Goal: Task Accomplishment & Management: Complete application form

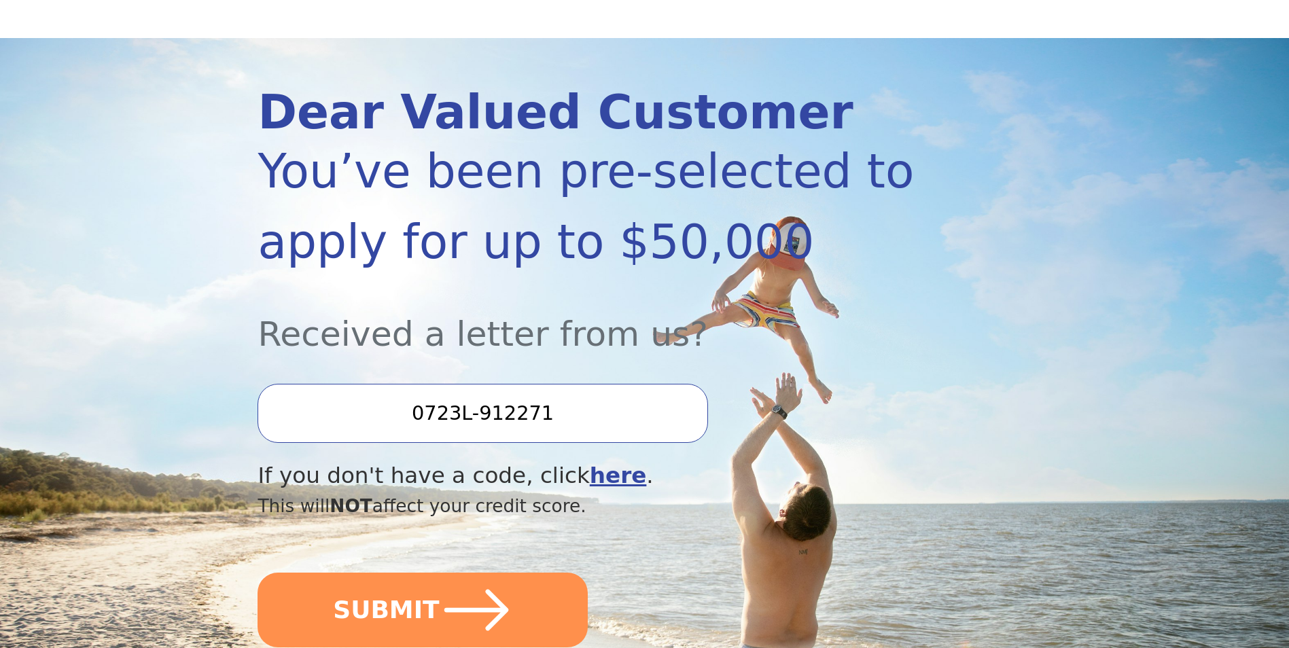
scroll to position [136, 0]
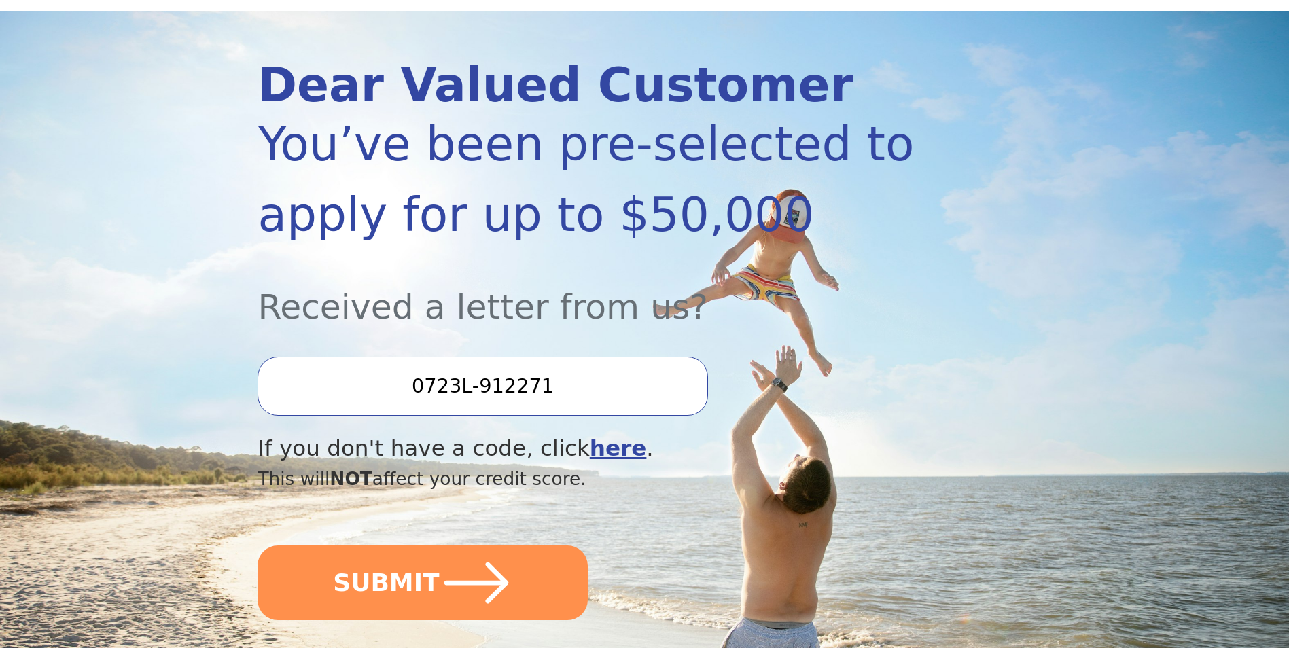
drag, startPoint x: 561, startPoint y: 387, endPoint x: 852, endPoint y: 433, distance: 295.1
click at [852, 433] on div "Dear Valued Customer You’ve been pre-selected to apply for up to $50,000 Receiv…" at bounding box center [586, 349] width 657 height 574
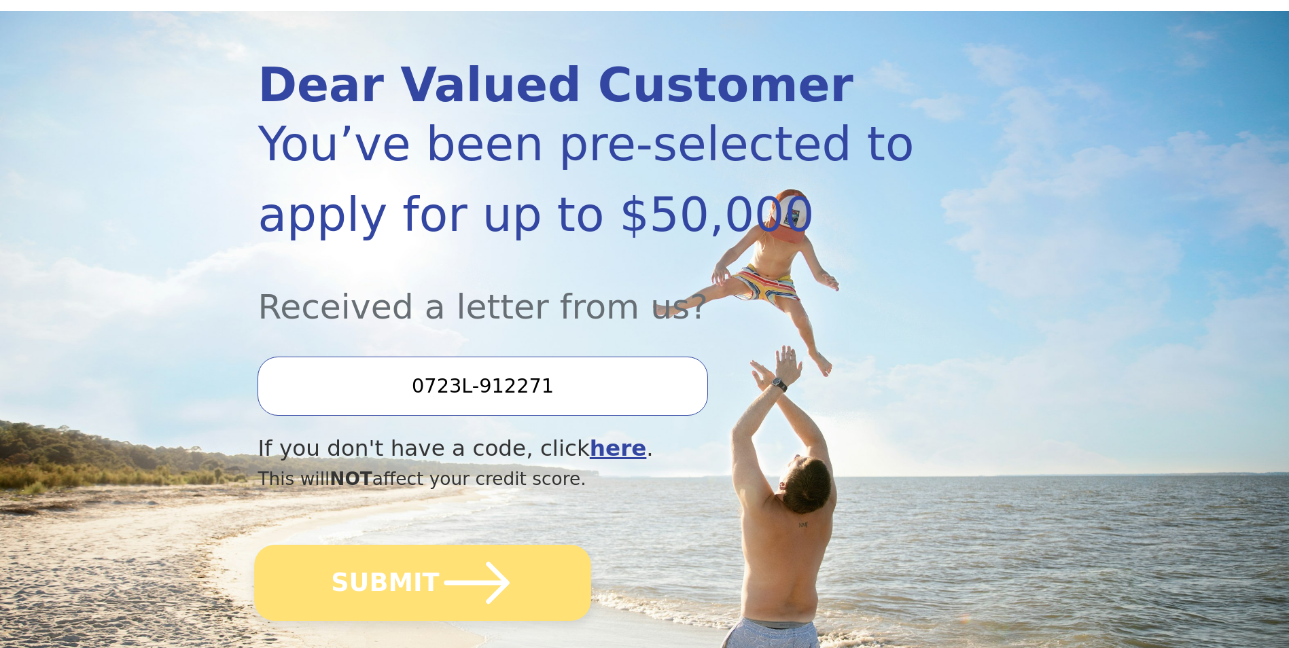
click at [510, 582] on button "SUBMIT" at bounding box center [423, 583] width 337 height 76
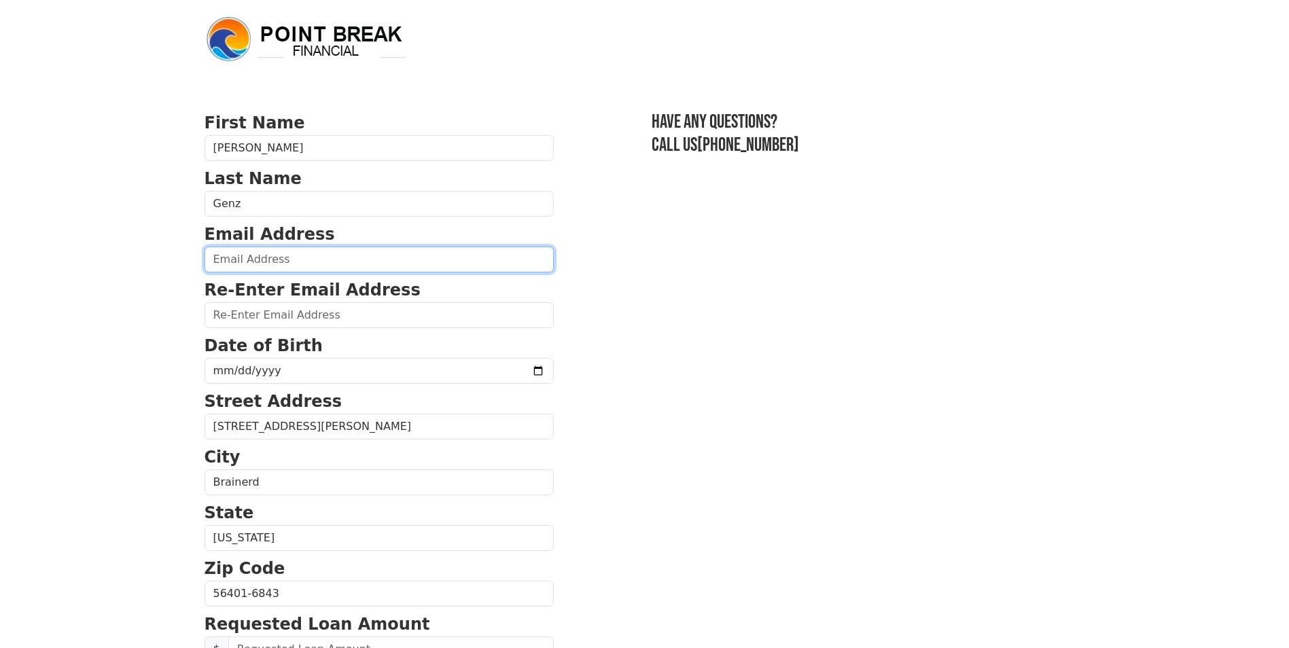
drag, startPoint x: 284, startPoint y: 250, endPoint x: 313, endPoint y: 254, distance: 29.5
click at [284, 250] on input "email" at bounding box center [379, 260] width 349 height 26
type input "tgenz335@gmail.com"
type input "(952) 693-6422"
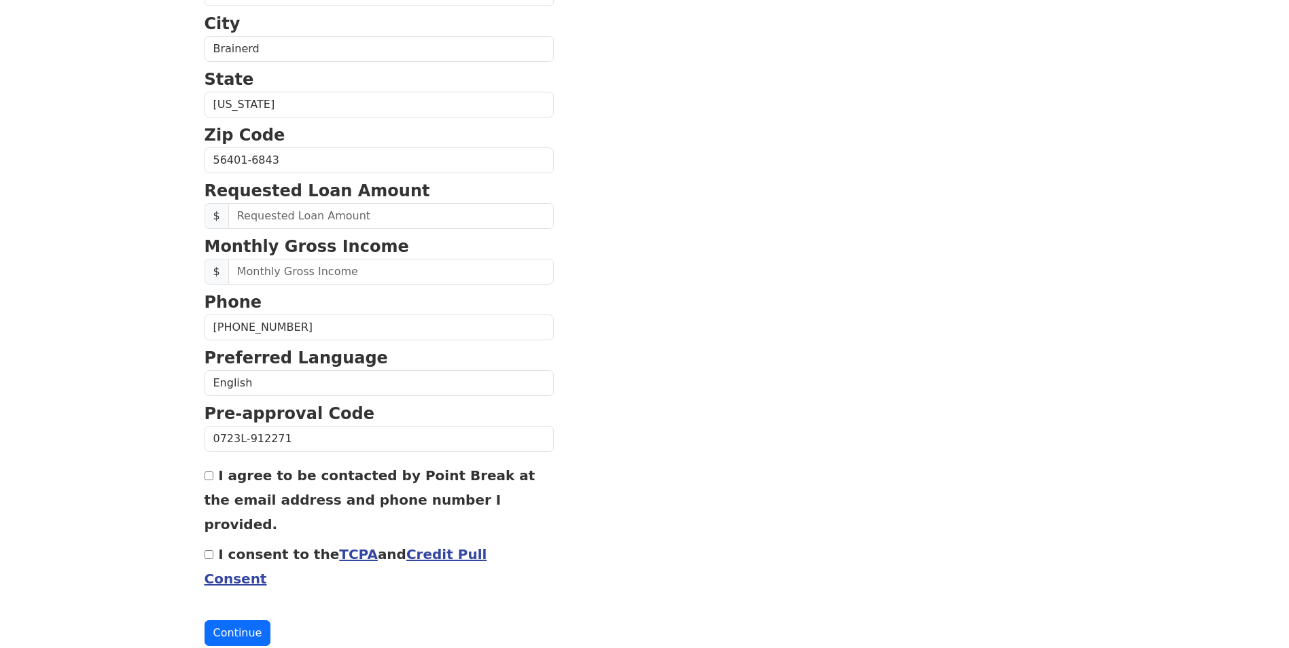
scroll to position [94, 0]
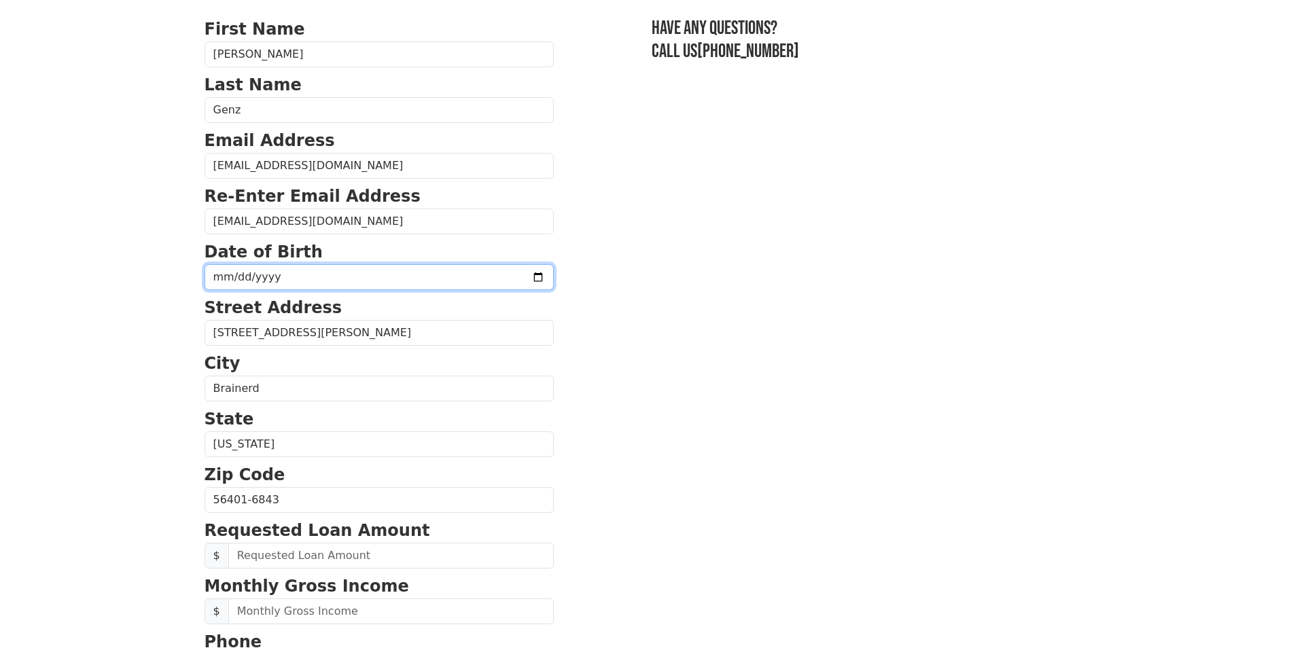
click at [300, 281] on input "date" at bounding box center [379, 277] width 349 height 26
type input "1995-12-21"
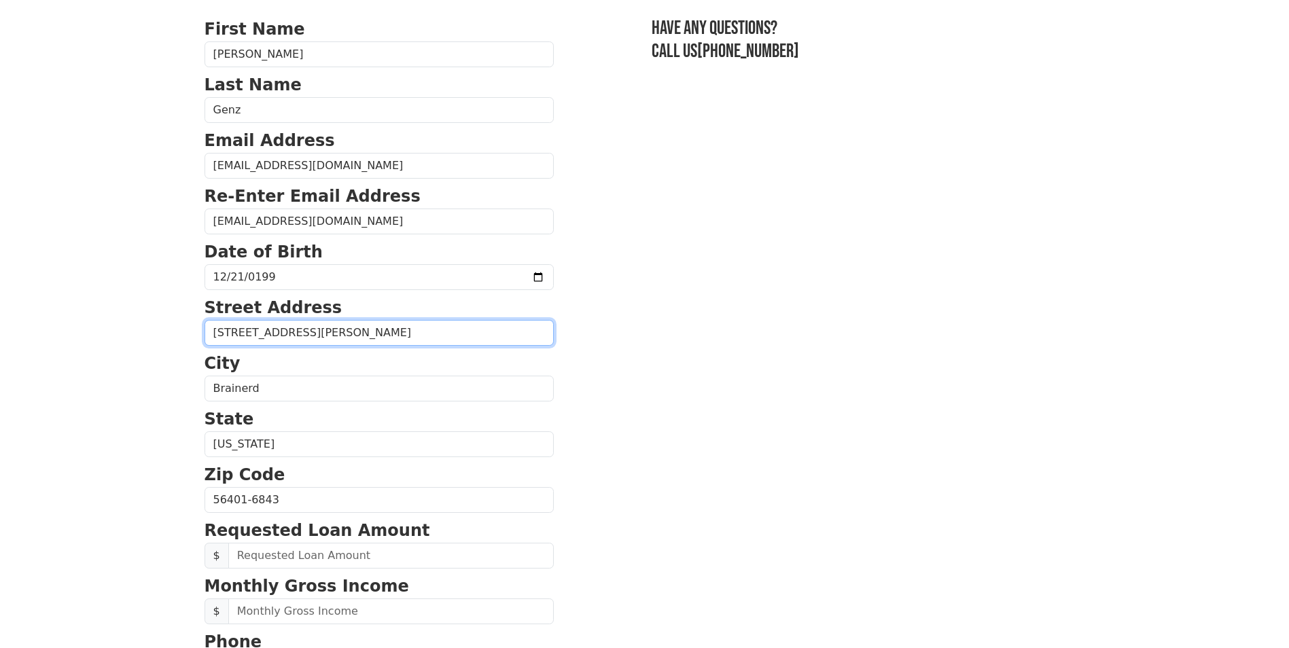
drag, startPoint x: 359, startPoint y: 333, endPoint x: 318, endPoint y: 332, distance: 41.5
click at [318, 332] on input "7180 Novotny Rd Apt 222" at bounding box center [379, 333] width 349 height 26
type input "7180 Novotny Rd Apt 114"
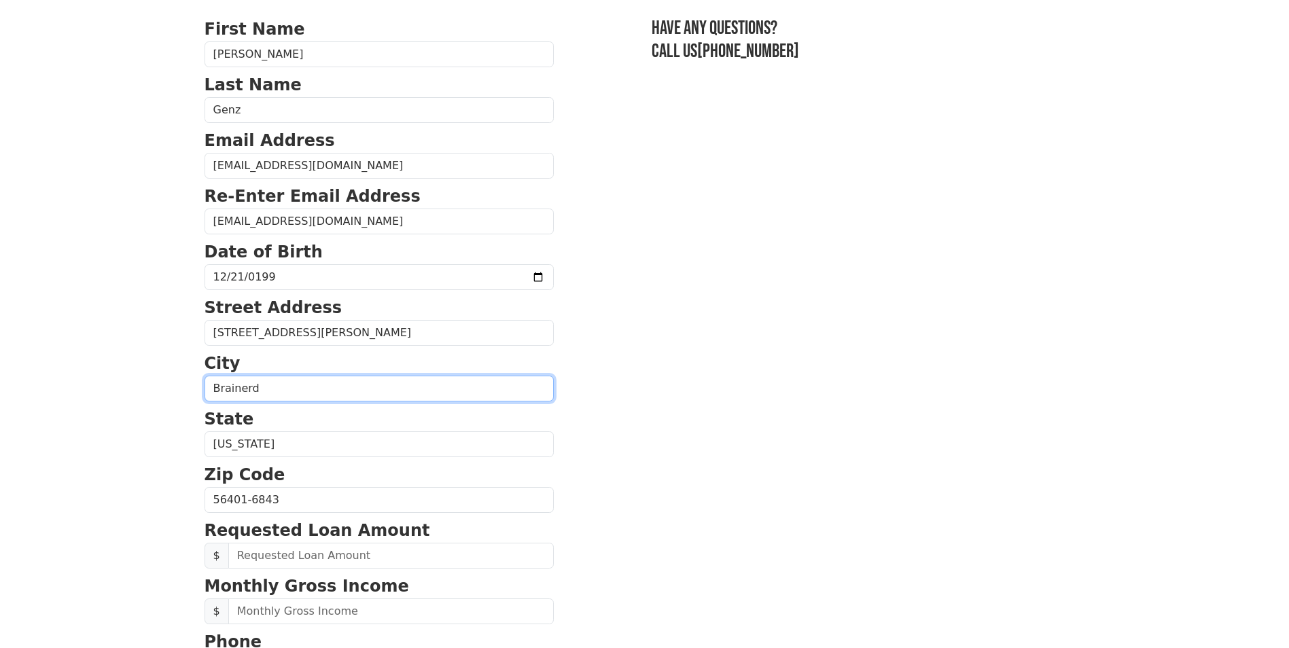
drag, startPoint x: 275, startPoint y: 388, endPoint x: 142, endPoint y: 396, distance: 132.8
click at [143, 395] on body "First Name Tyson Last Name Genz Email Address tgenz335@gmail.com Re-Enter Email…" at bounding box center [644, 230] width 1289 height 648
type input "Baxter, MN 56425"
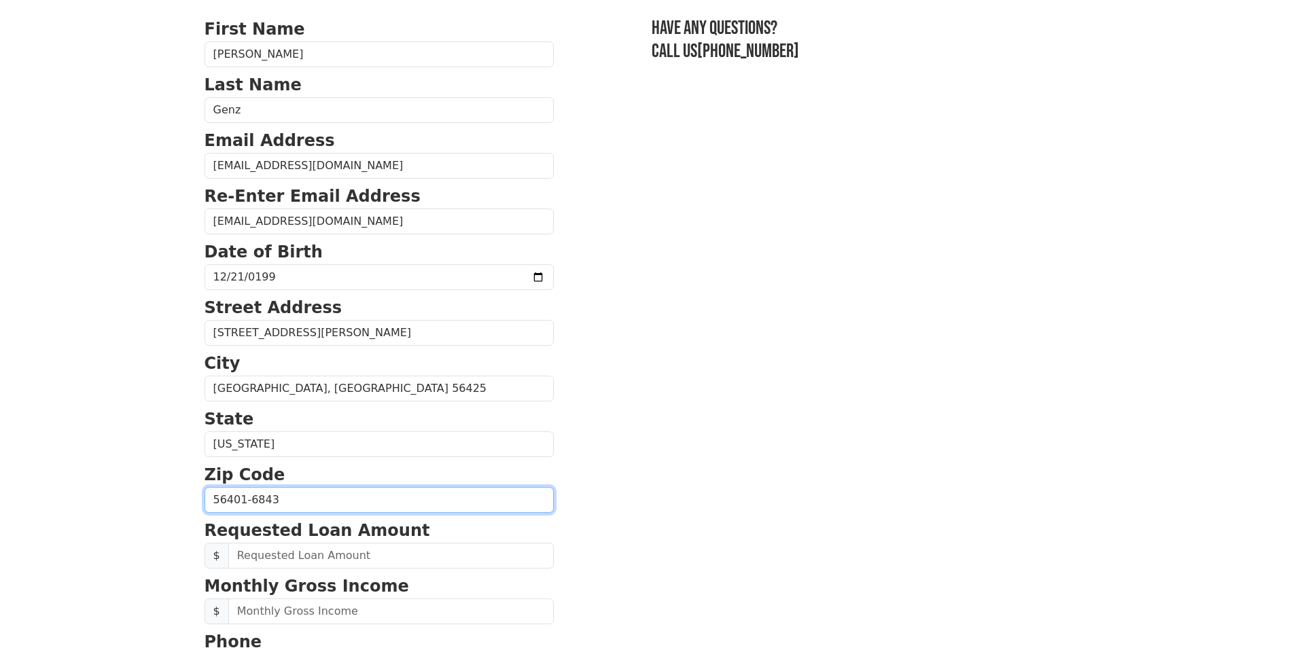
drag, startPoint x: 278, startPoint y: 502, endPoint x: 171, endPoint y: 500, distance: 106.7
click at [171, 500] on body "First Name Tyson Last Name Genz Email Address tgenz335@gmail.com Re-Enter Email…" at bounding box center [644, 230] width 1289 height 648
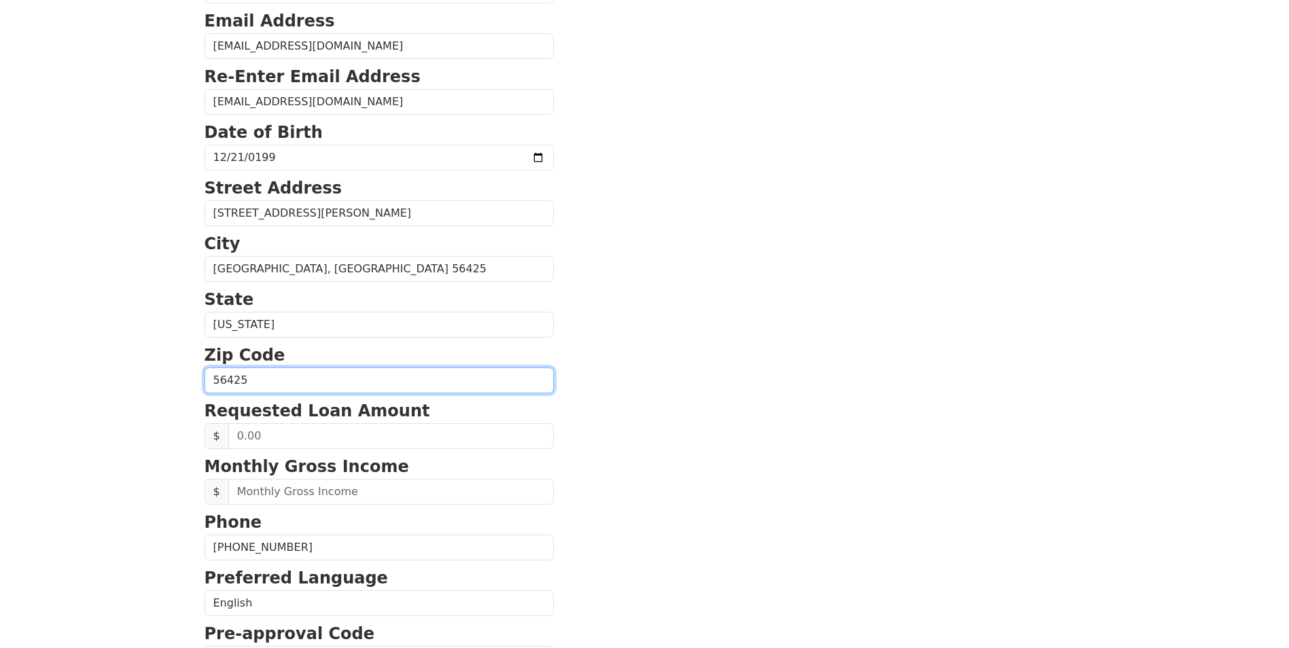
scroll to position [230, 0]
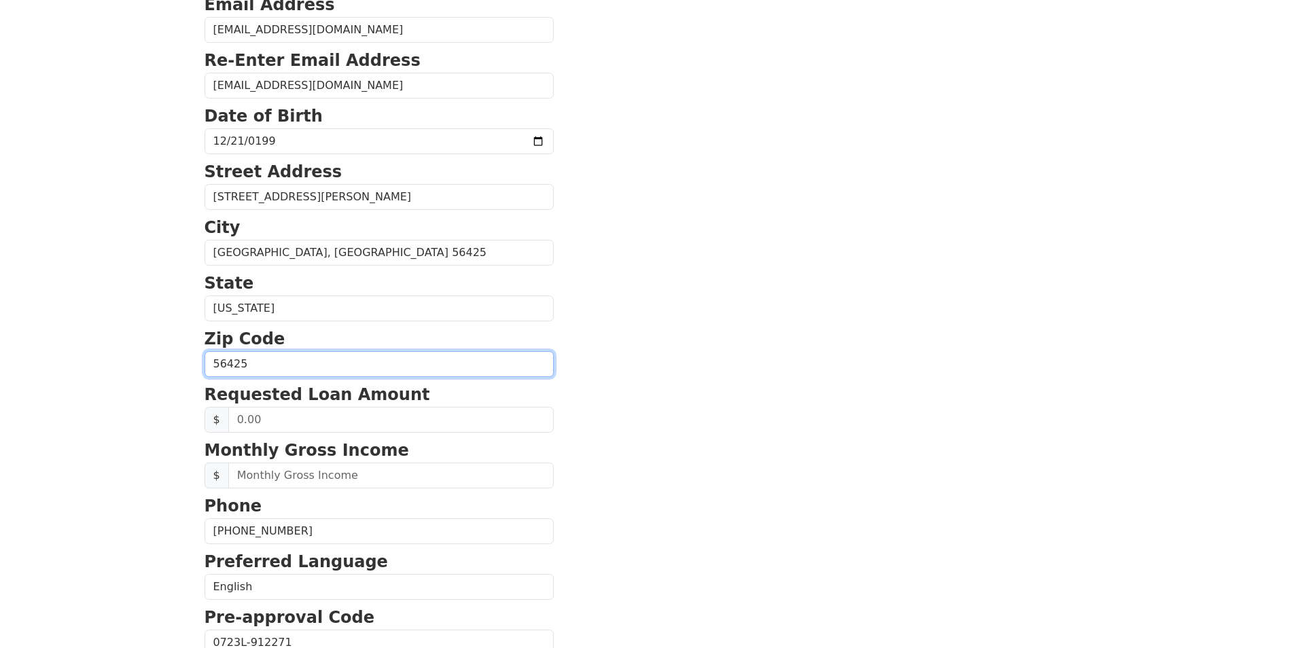
type input "56425"
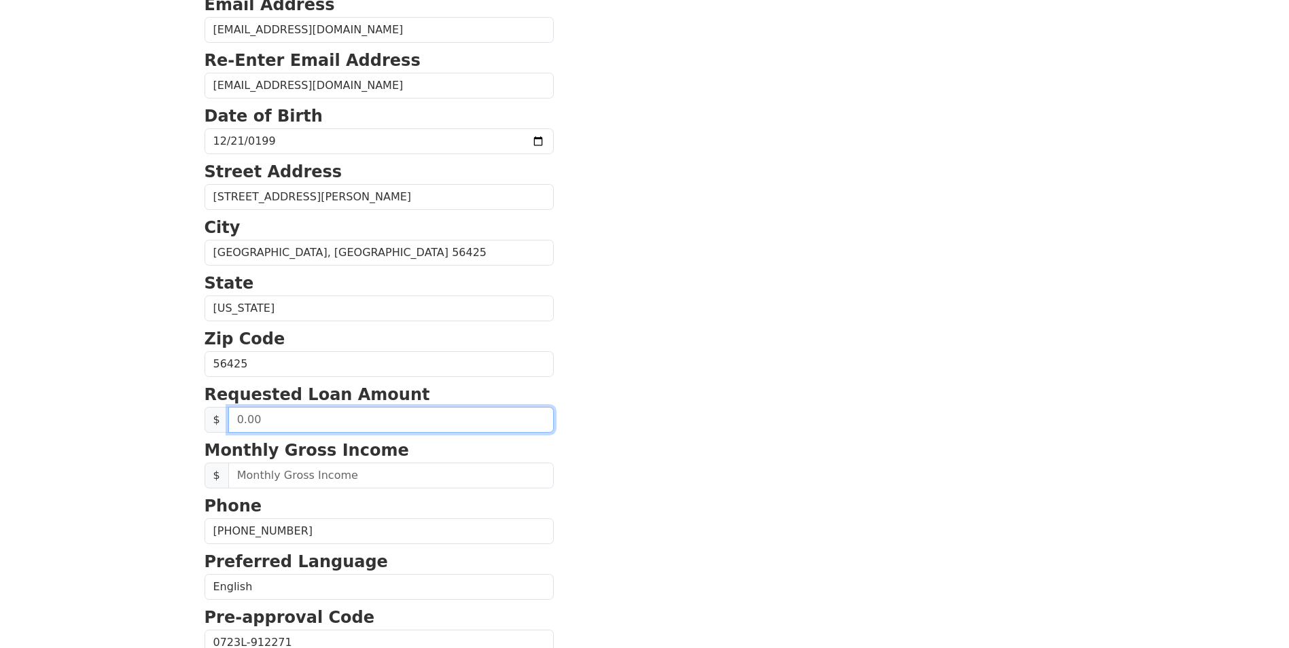
drag, startPoint x: 290, startPoint y: 419, endPoint x: 203, endPoint y: 423, distance: 87.8
click at [203, 423] on div "First Name Tyson Last Name Genz Email Address tgenz335@gmail.com Re-Enter Email…" at bounding box center [644, 334] width 897 height 1129
type input "50,000.00"
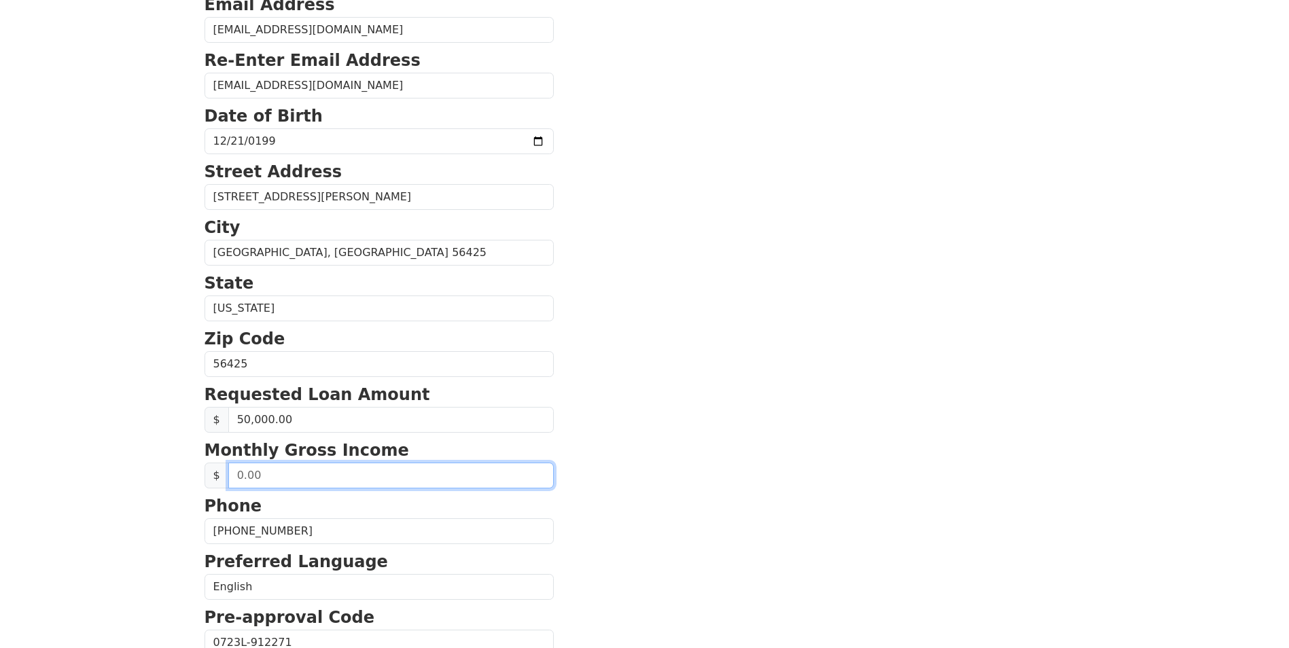
drag, startPoint x: 261, startPoint y: 482, endPoint x: 90, endPoint y: 482, distance: 171.2
click at [90, 419] on html "First Name Tyson Last Name Genz Email Address tgenz335@gmail.com Re-Enter Email…" at bounding box center [644, 94] width 1289 height 648
type input "4,600.00"
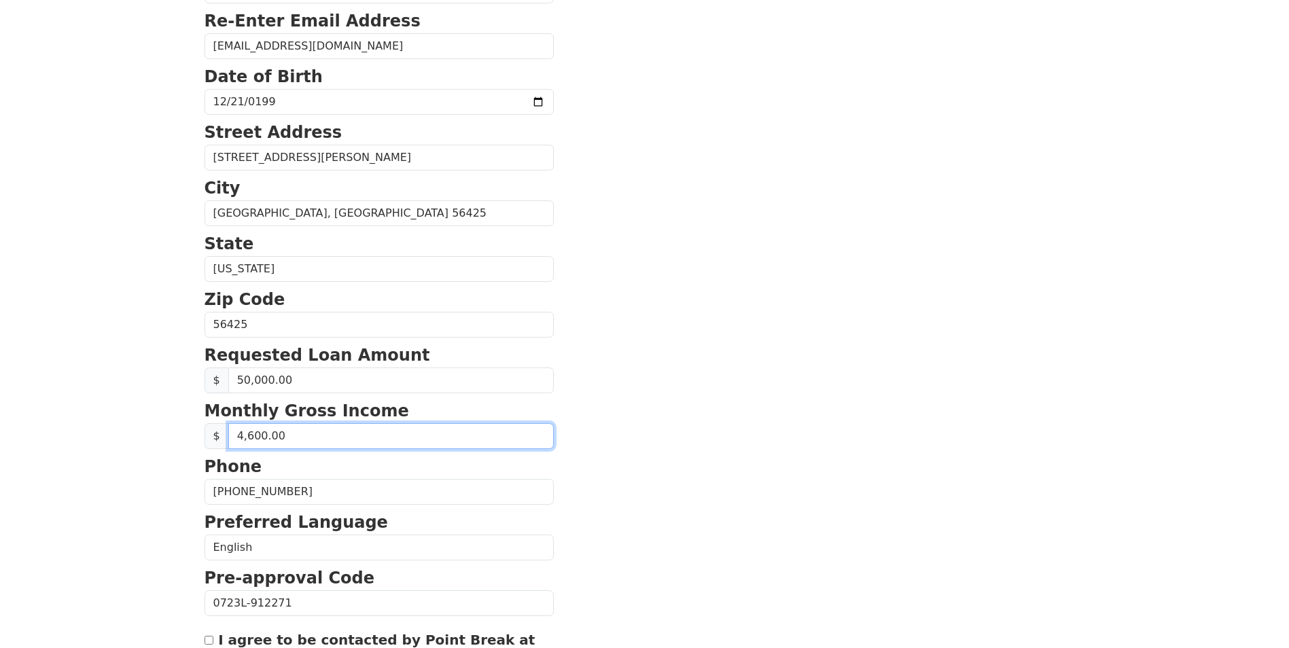
scroll to position [434, 0]
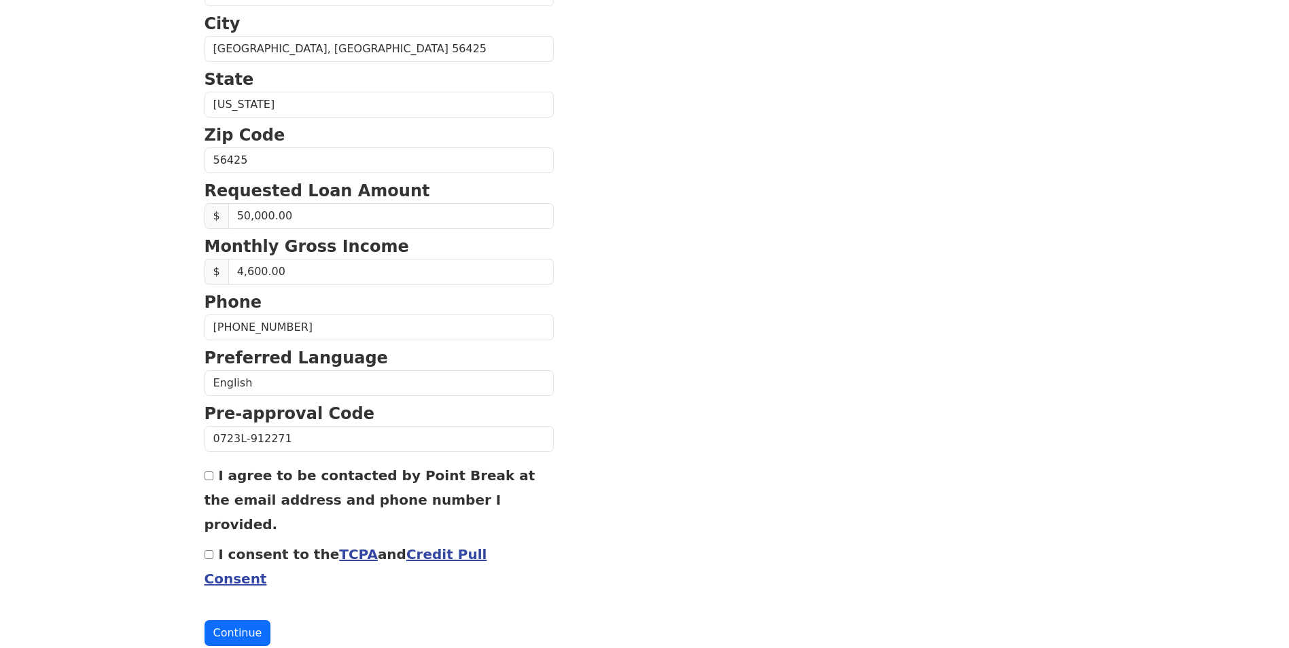
click at [209, 550] on input "I consent to the TCPA and Credit Pull Consent" at bounding box center [209, 554] width 9 height 9
checkbox input "true"
click at [228, 620] on button "Continue" at bounding box center [238, 633] width 67 height 26
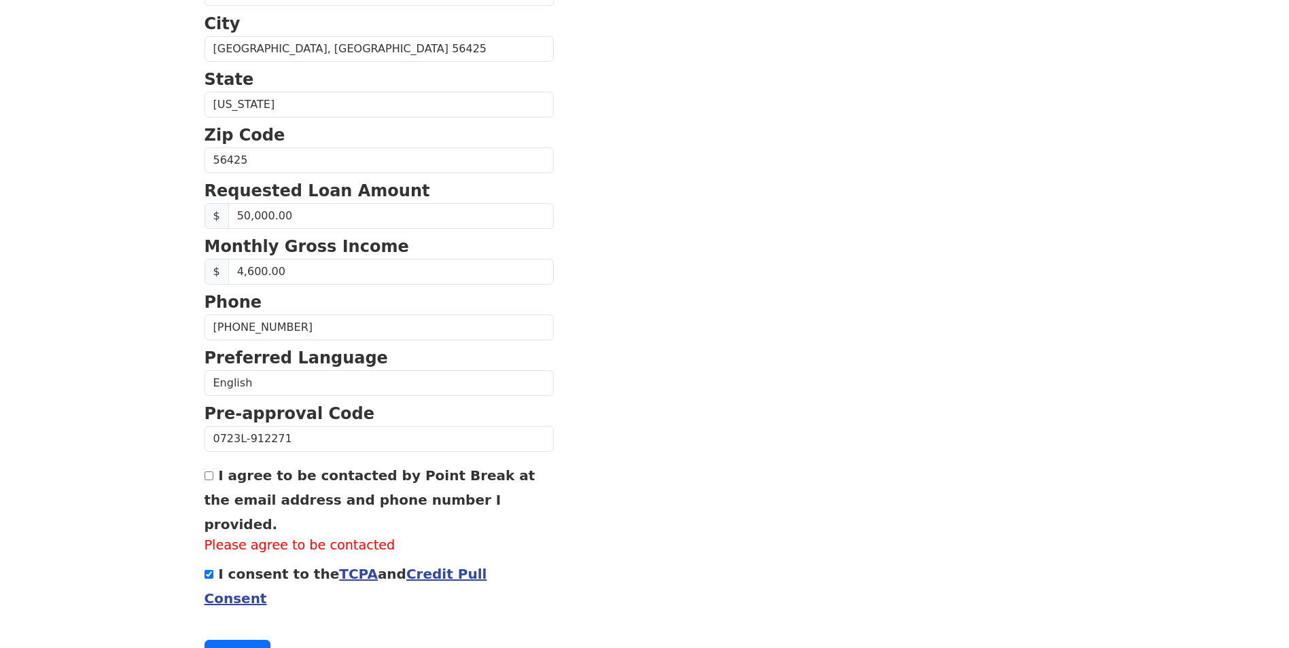
drag, startPoint x: 215, startPoint y: 480, endPoint x: 250, endPoint y: 535, distance: 66.0
click at [215, 479] on div "I agree to be contacted by Point Break at the email address and phone number I …" at bounding box center [379, 509] width 349 height 93
click at [211, 480] on input "I agree to be contacted by Point Break at the email address and phone number I …" at bounding box center [209, 476] width 9 height 9
checkbox input "true"
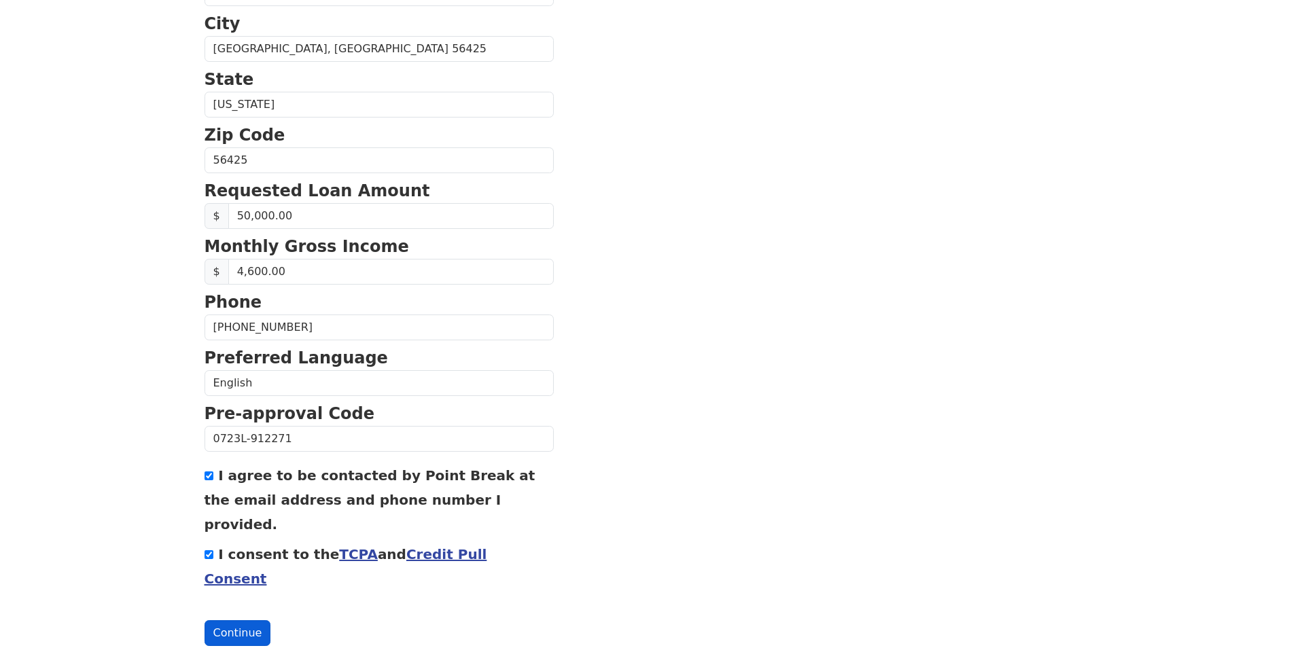
click at [228, 620] on button "Continue" at bounding box center [238, 633] width 67 height 26
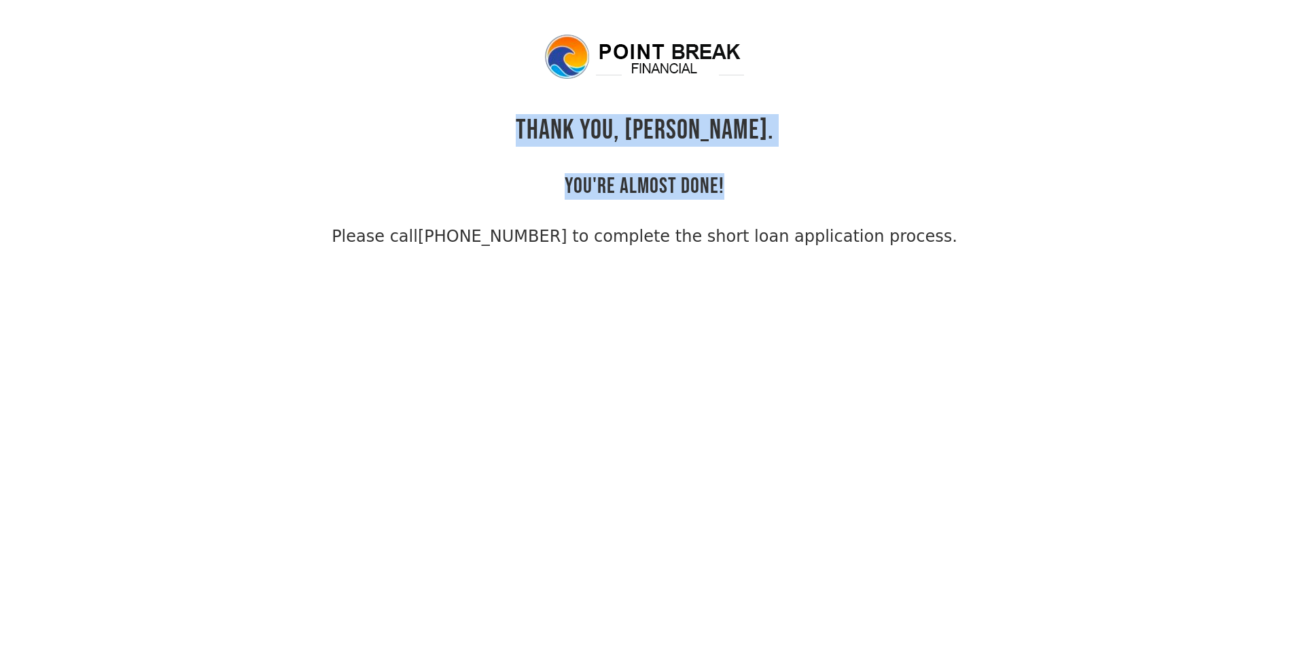
drag, startPoint x: 559, startPoint y: 128, endPoint x: 731, endPoint y: 183, distance: 179.9
click at [731, 183] on div "THANK YOU, [PERSON_NAME]. YOU'RE ALMOST DONE! Please call [PHONE_NUMBER] to com…" at bounding box center [645, 141] width 881 height 216
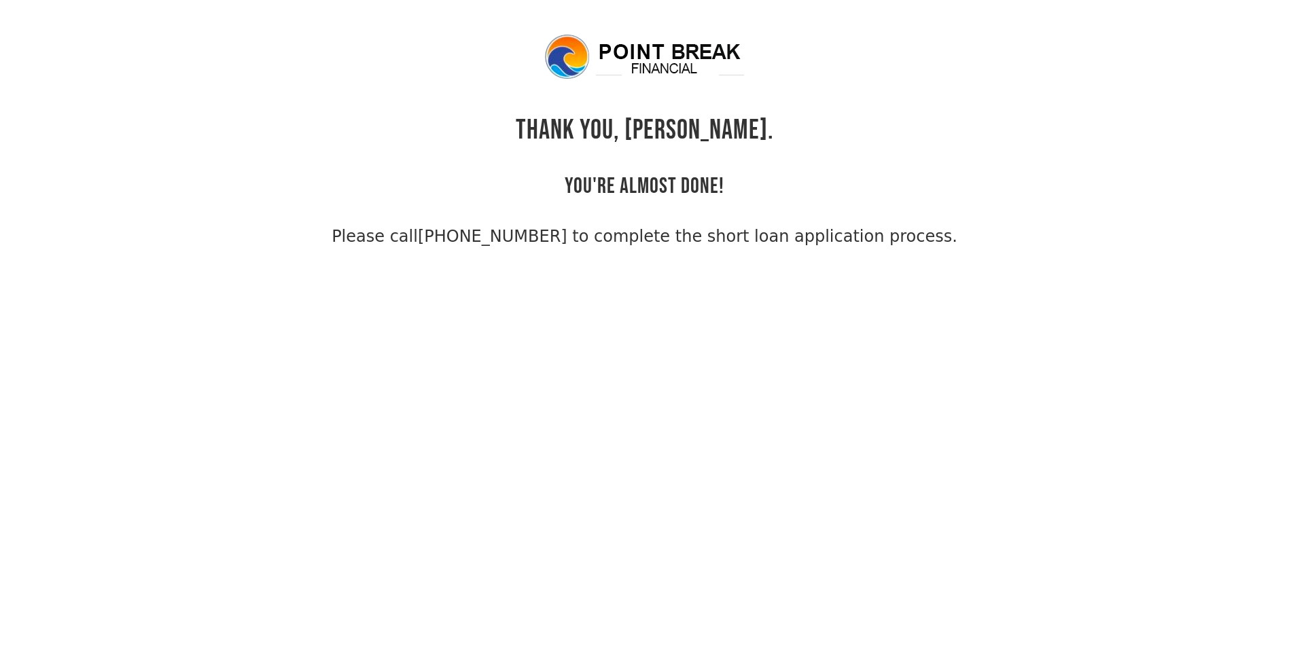
drag, startPoint x: 731, startPoint y: 183, endPoint x: 658, endPoint y: 338, distance: 170.9
click at [662, 338] on body "THANK YOU, [PERSON_NAME]. YOU'RE ALMOST DONE! Please call [PHONE_NUMBER] to com…" at bounding box center [644, 357] width 1289 height 648
drag, startPoint x: 383, startPoint y: 236, endPoint x: 382, endPoint y: 260, distance: 23.1
click at [382, 260] on body "THANK YOU, Tyson. YOU'RE ALMOST DONE! Please call (855) 202-9500 to complete th…" at bounding box center [644, 357] width 1289 height 648
